Goal: Navigation & Orientation: Understand site structure

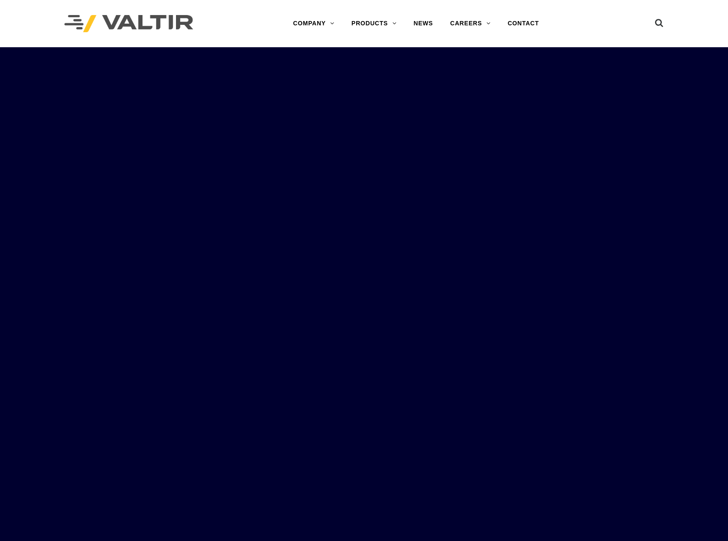
click at [155, 25] on img at bounding box center [128, 24] width 129 height 18
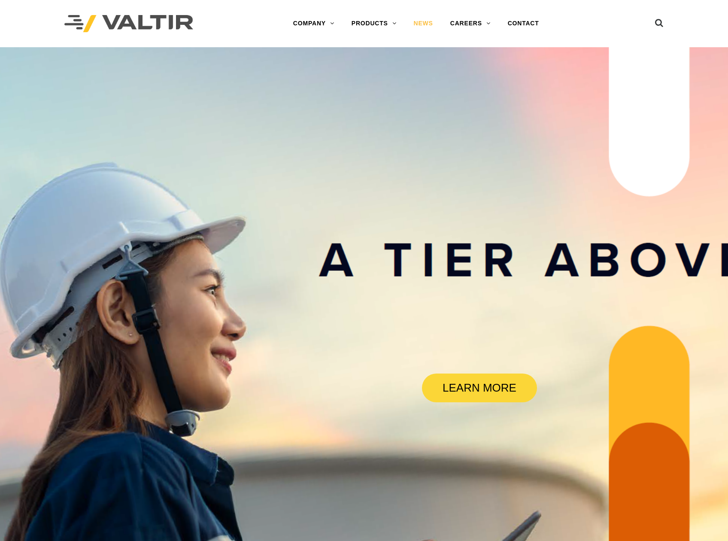
click at [429, 21] on link "NEWS" at bounding box center [423, 23] width 36 height 17
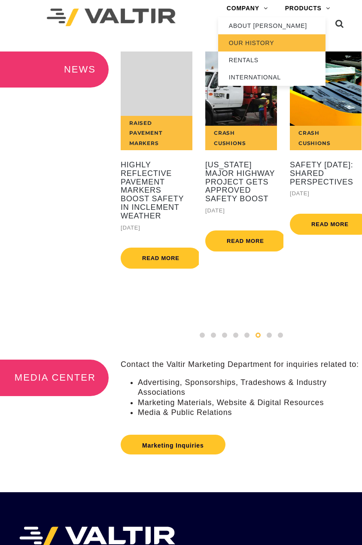
click at [245, 41] on link "OUR HISTORY" at bounding box center [271, 42] width 107 height 17
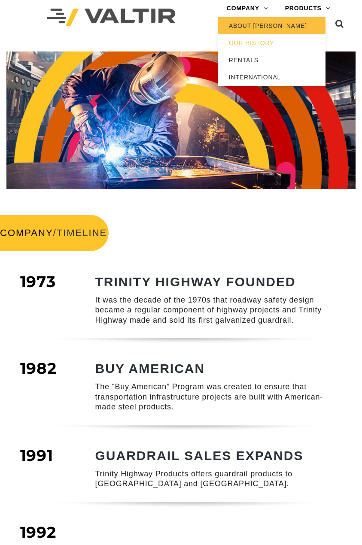
click at [251, 27] on link "ABOUT [PERSON_NAME]" at bounding box center [271, 25] width 107 height 17
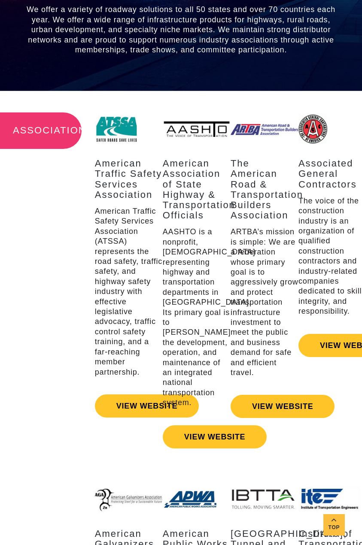
scroll to position [1030, 0]
